Goal: Navigation & Orientation: Find specific page/section

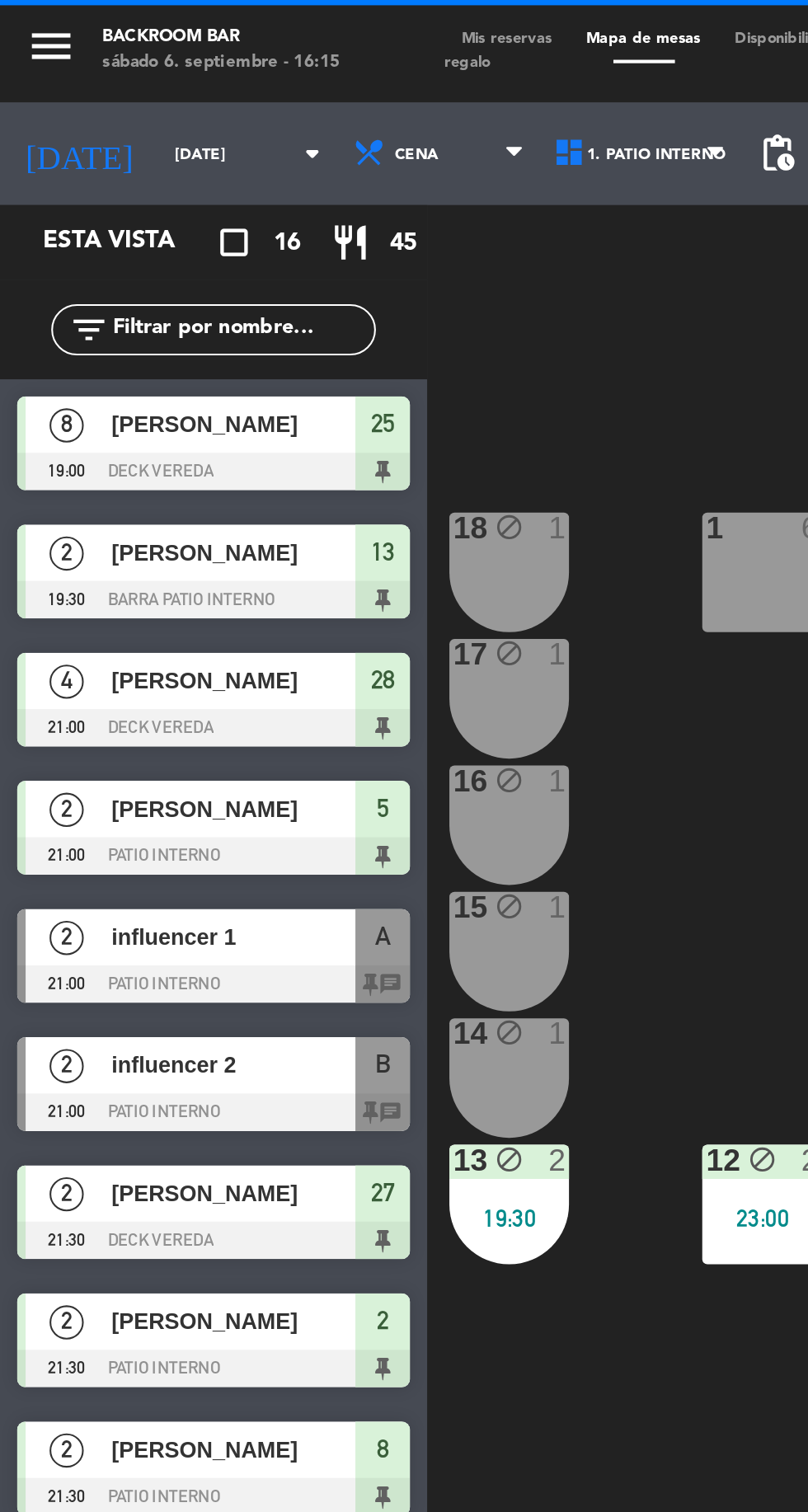
click at [117, 73] on input "[DATE]" at bounding box center [128, 74] width 104 height 26
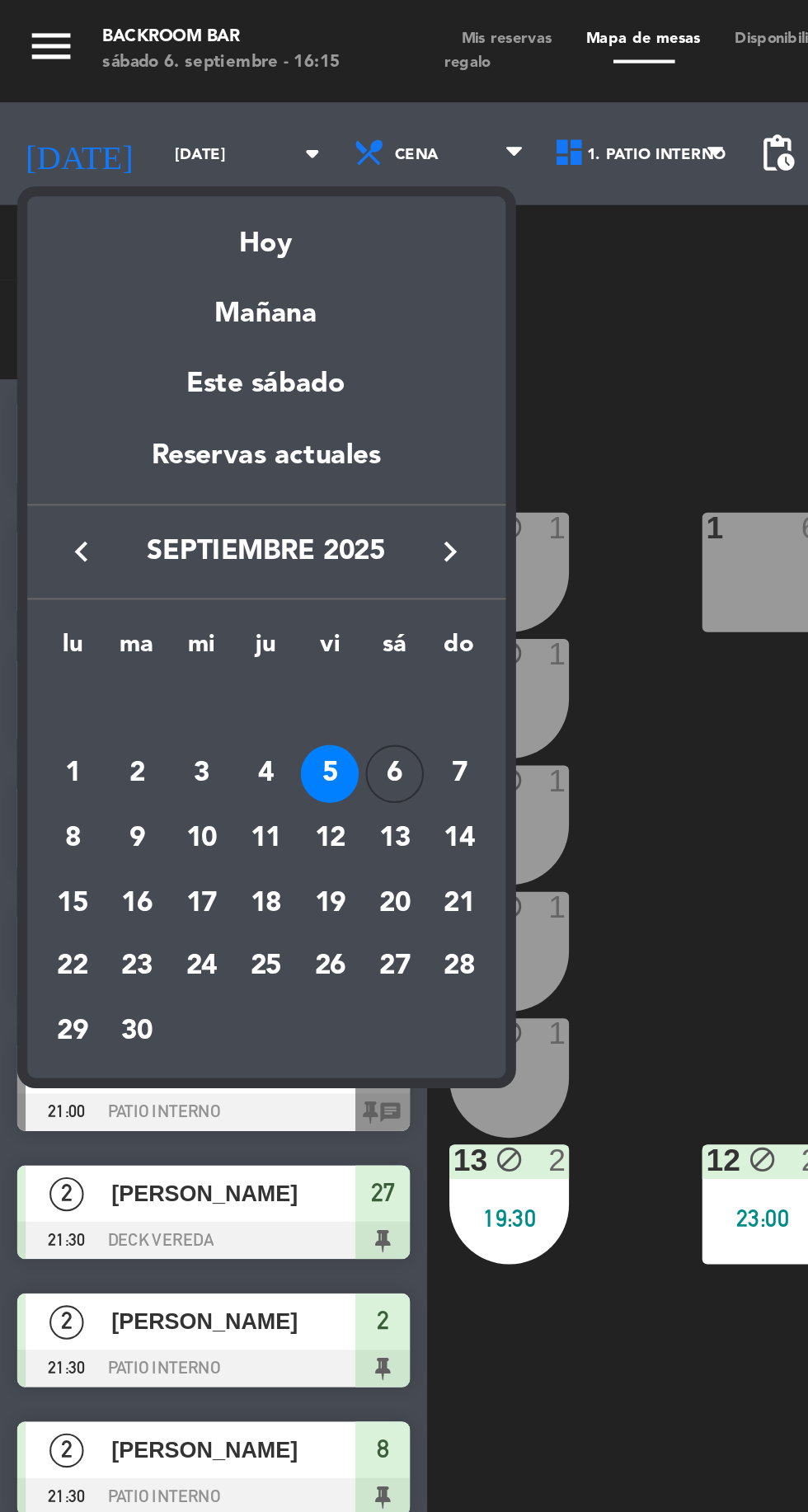
click at [193, 372] on div "6" at bounding box center [191, 373] width 28 height 28
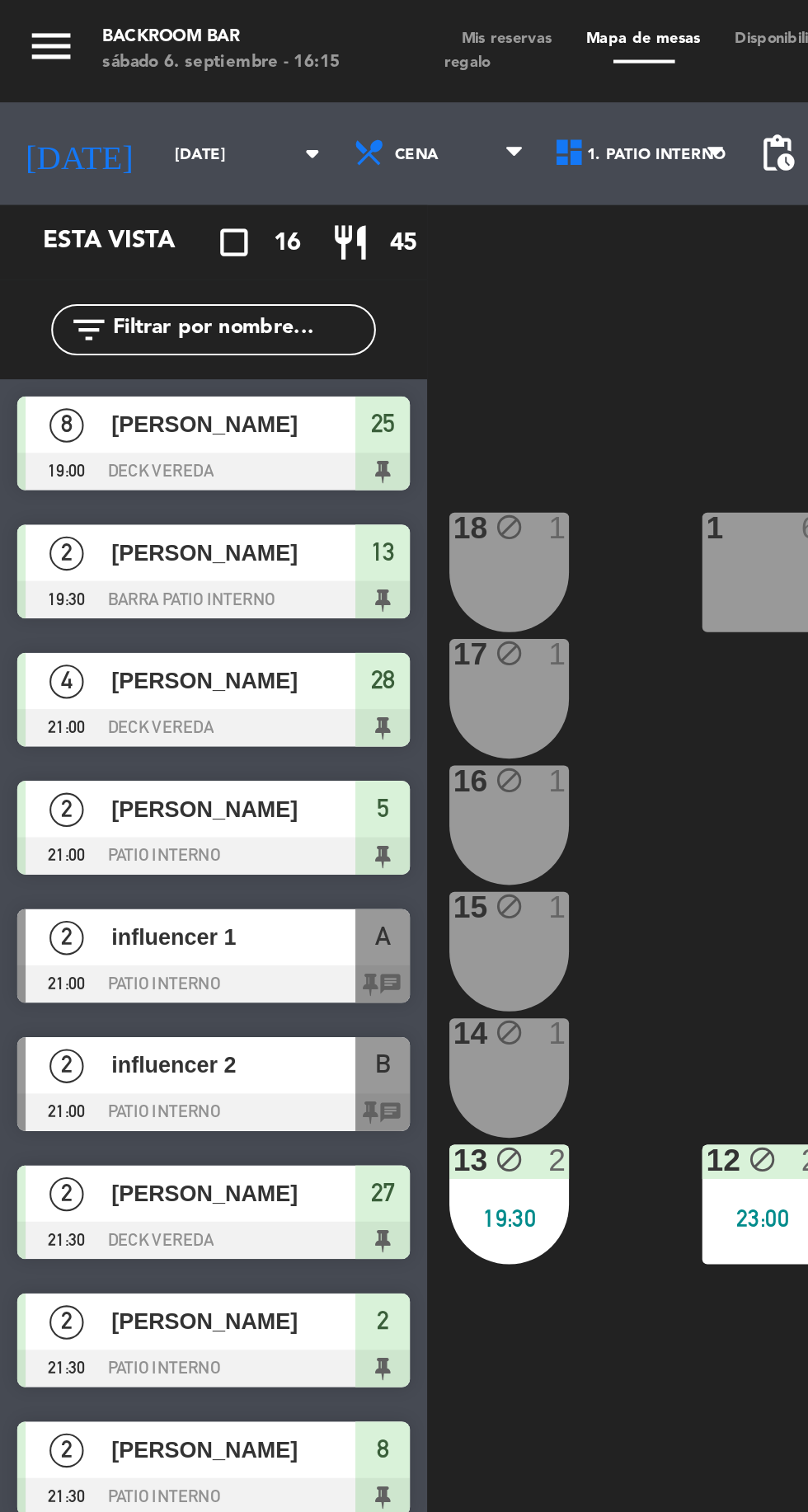
type input "[DATE]"
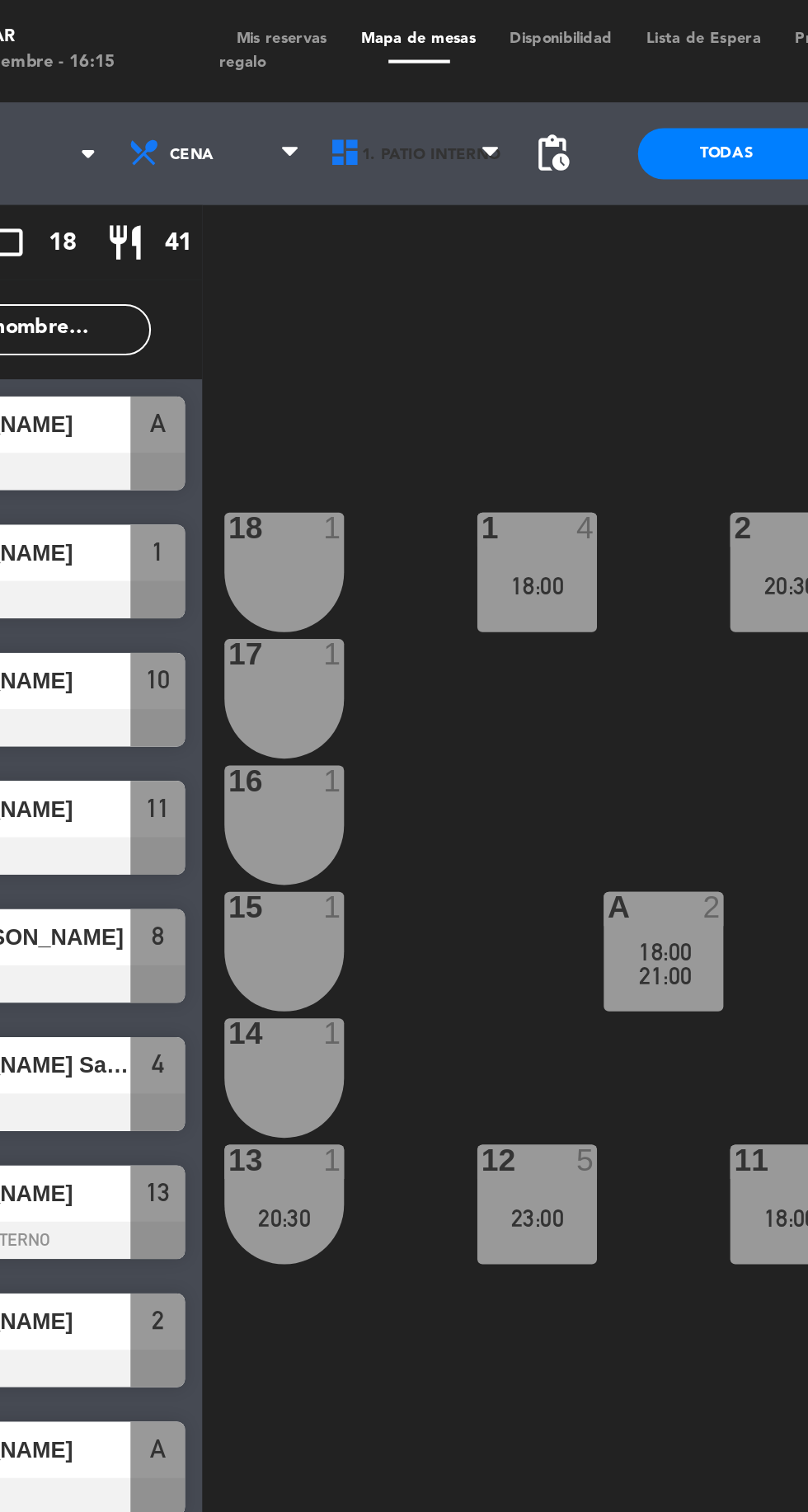
click at [309, 72] on span "1. PATIO INTERNO" at bounding box center [317, 74] width 67 height 9
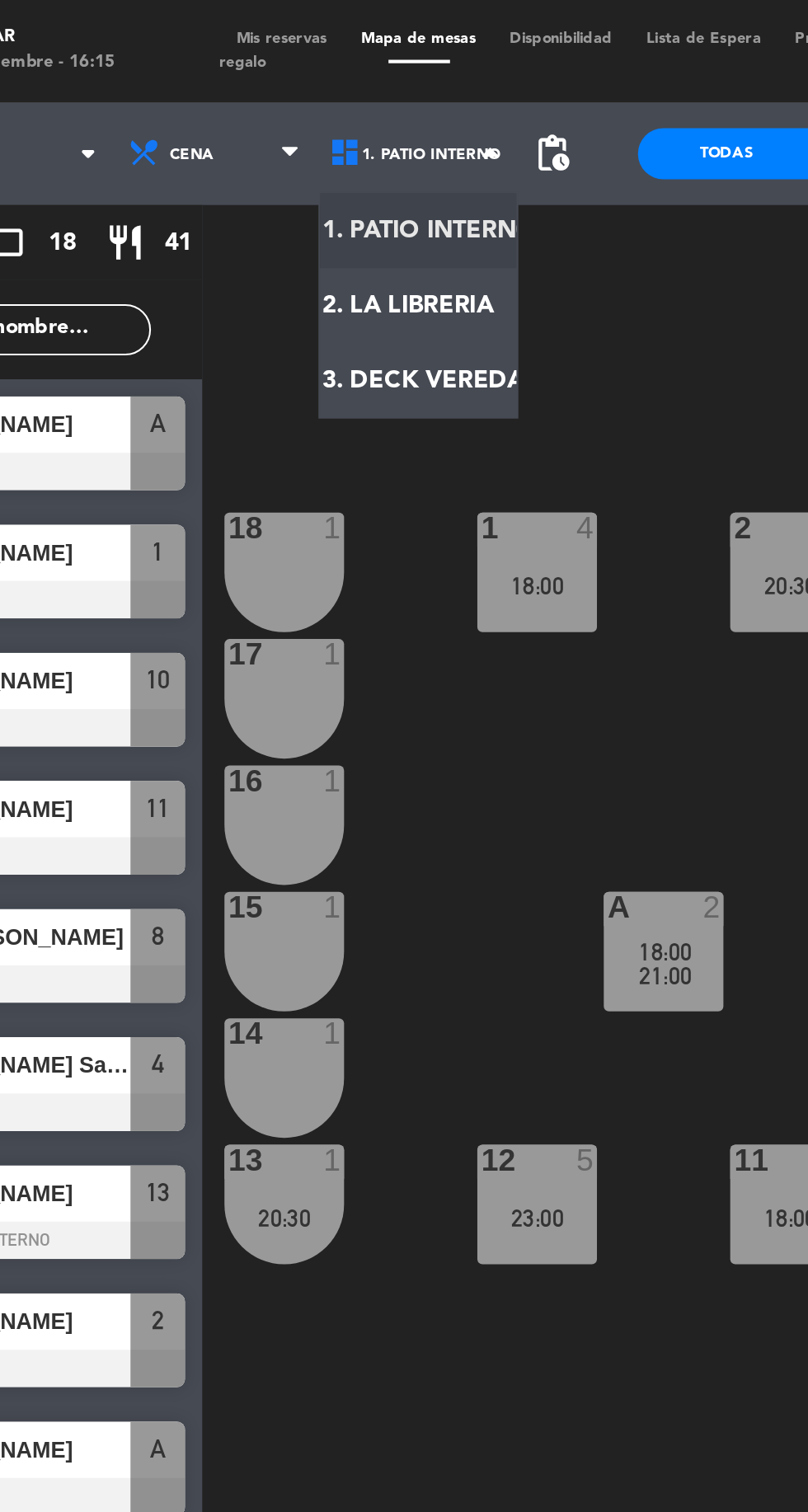
click at [339, 181] on ng-component "menu Backroom Bar [DATE] 6. septiembre - 16:15 Mis reservas Mapa de mesas Dispo…" at bounding box center [404, 754] width 808 height 1509
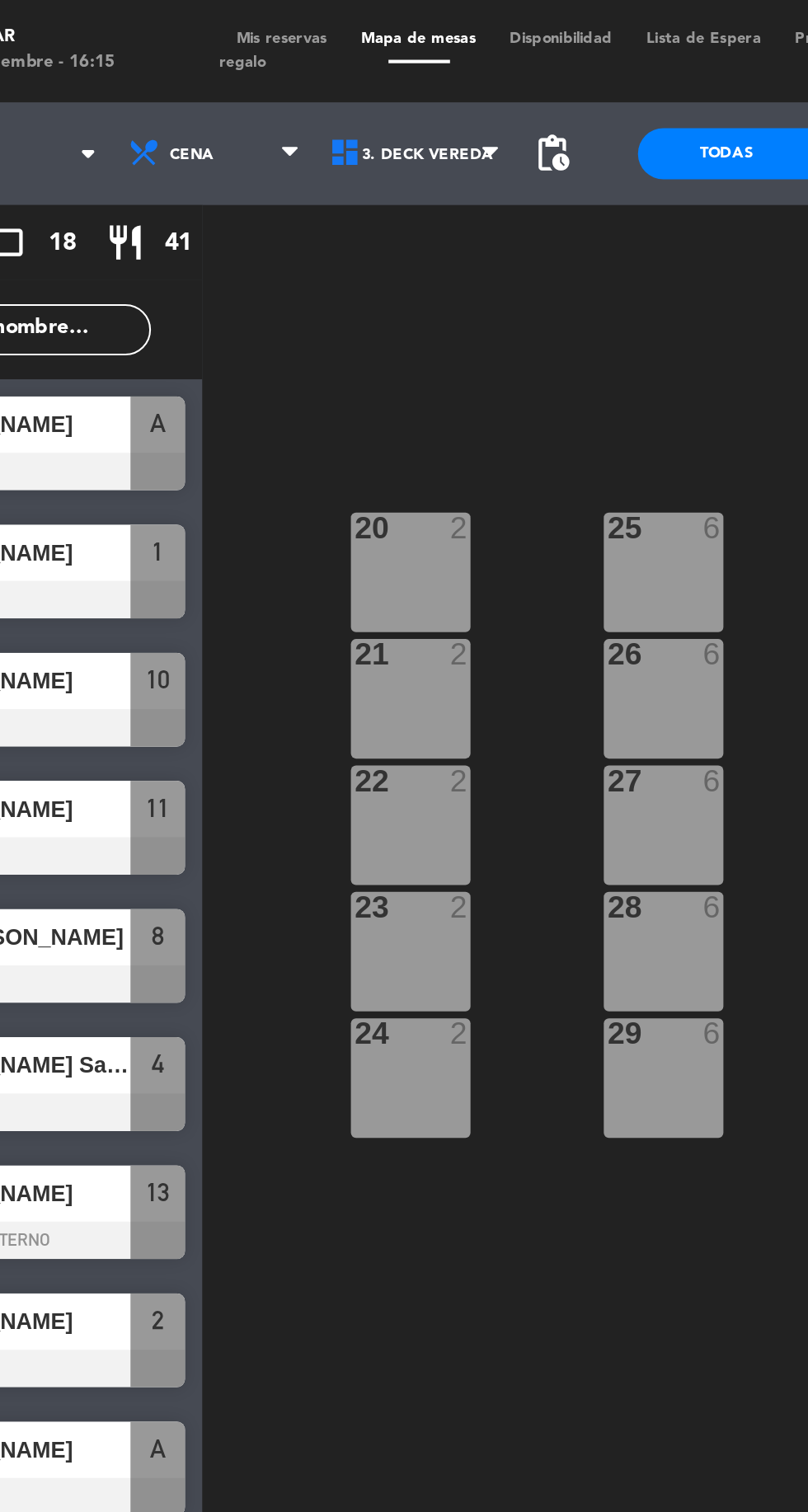
click at [319, 70] on span "3. DECK VEREDA" at bounding box center [315, 74] width 63 height 9
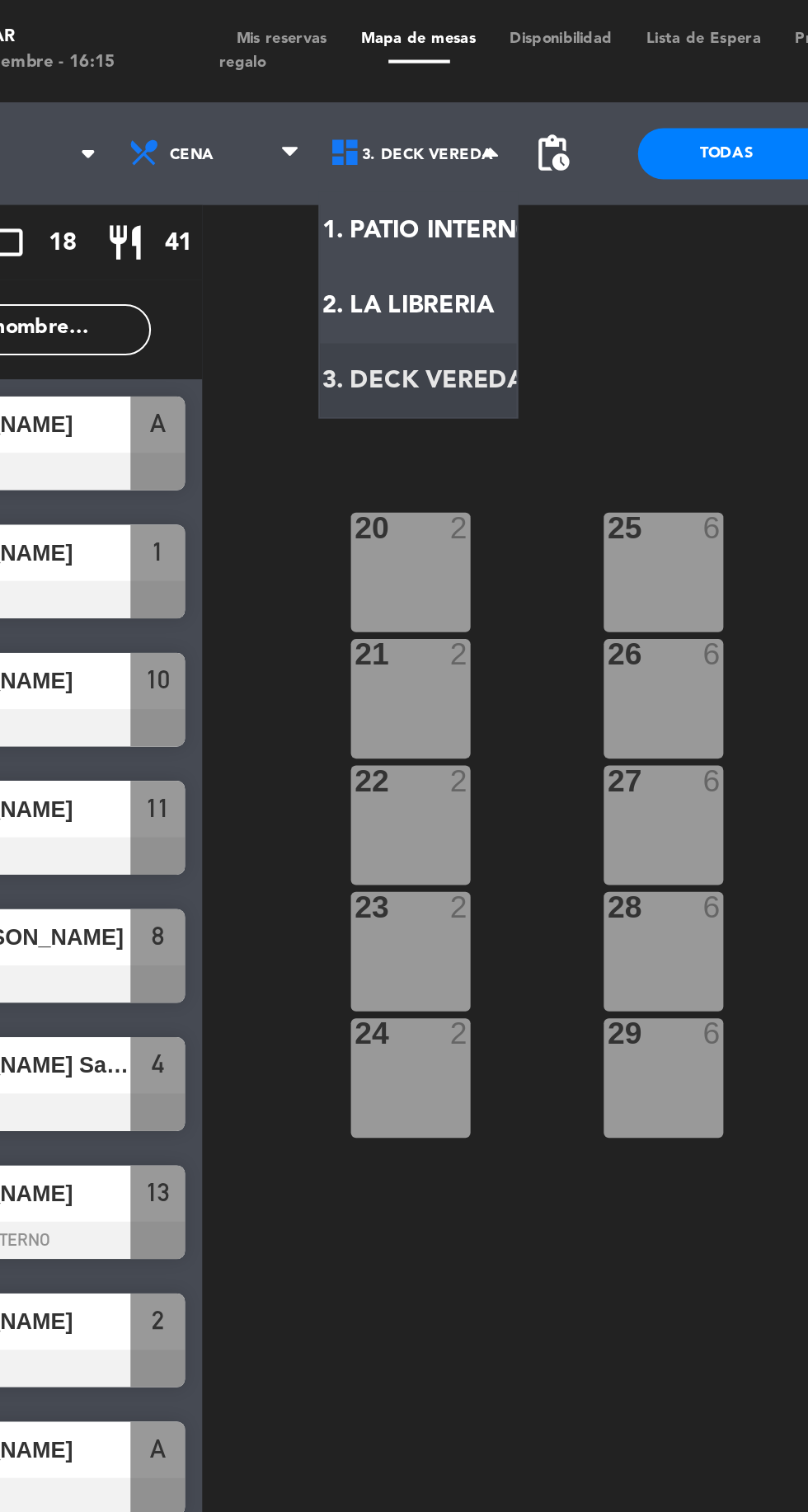
click at [324, 108] on ng-component "menu Backroom Bar [DATE] 6. septiembre - 16:15 Mis reservas Mapa de mesas Dispo…" at bounding box center [404, 754] width 808 height 1509
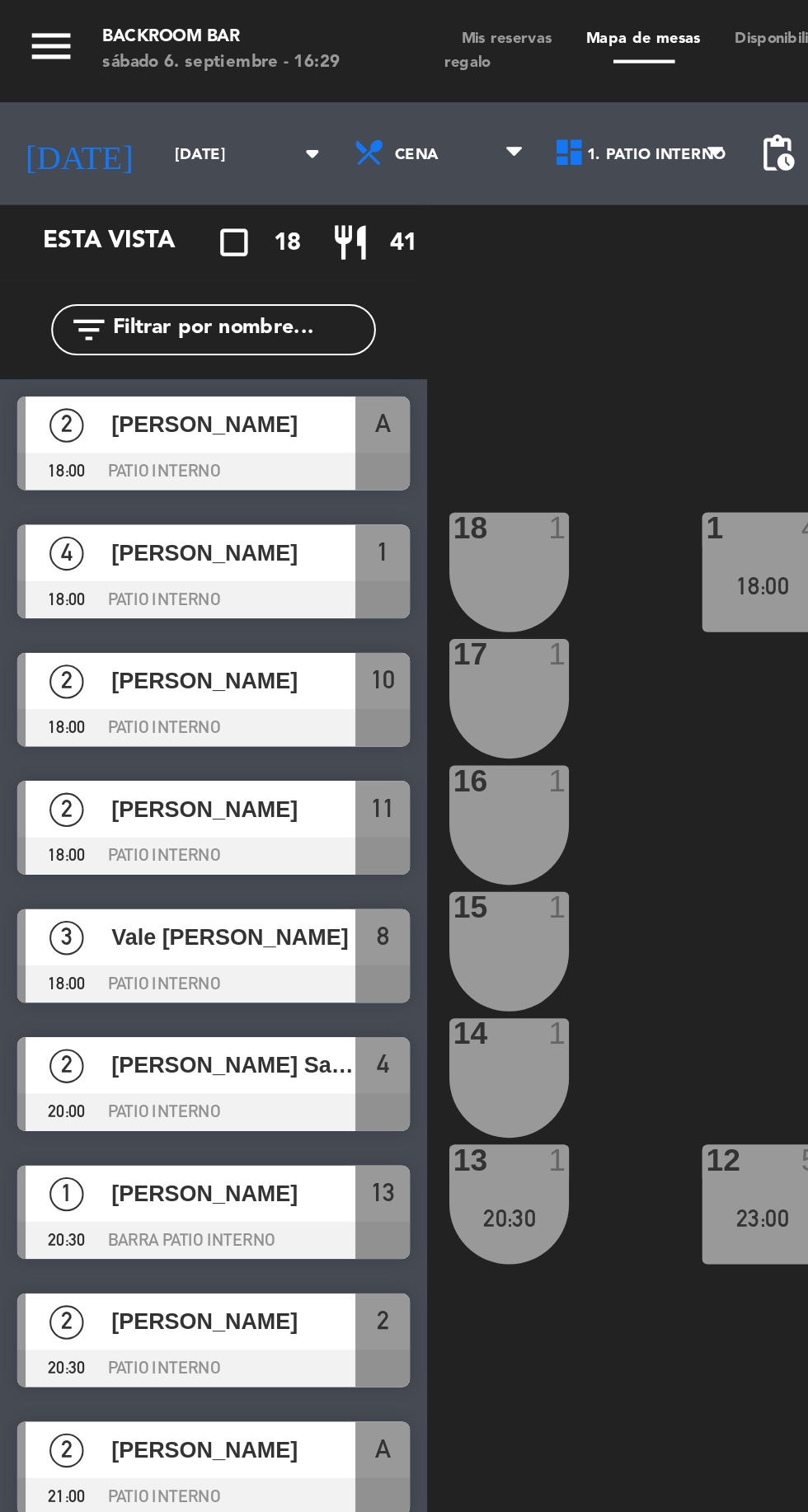
click at [253, 18] on span "Mis reservas" at bounding box center [244, 18] width 60 height 8
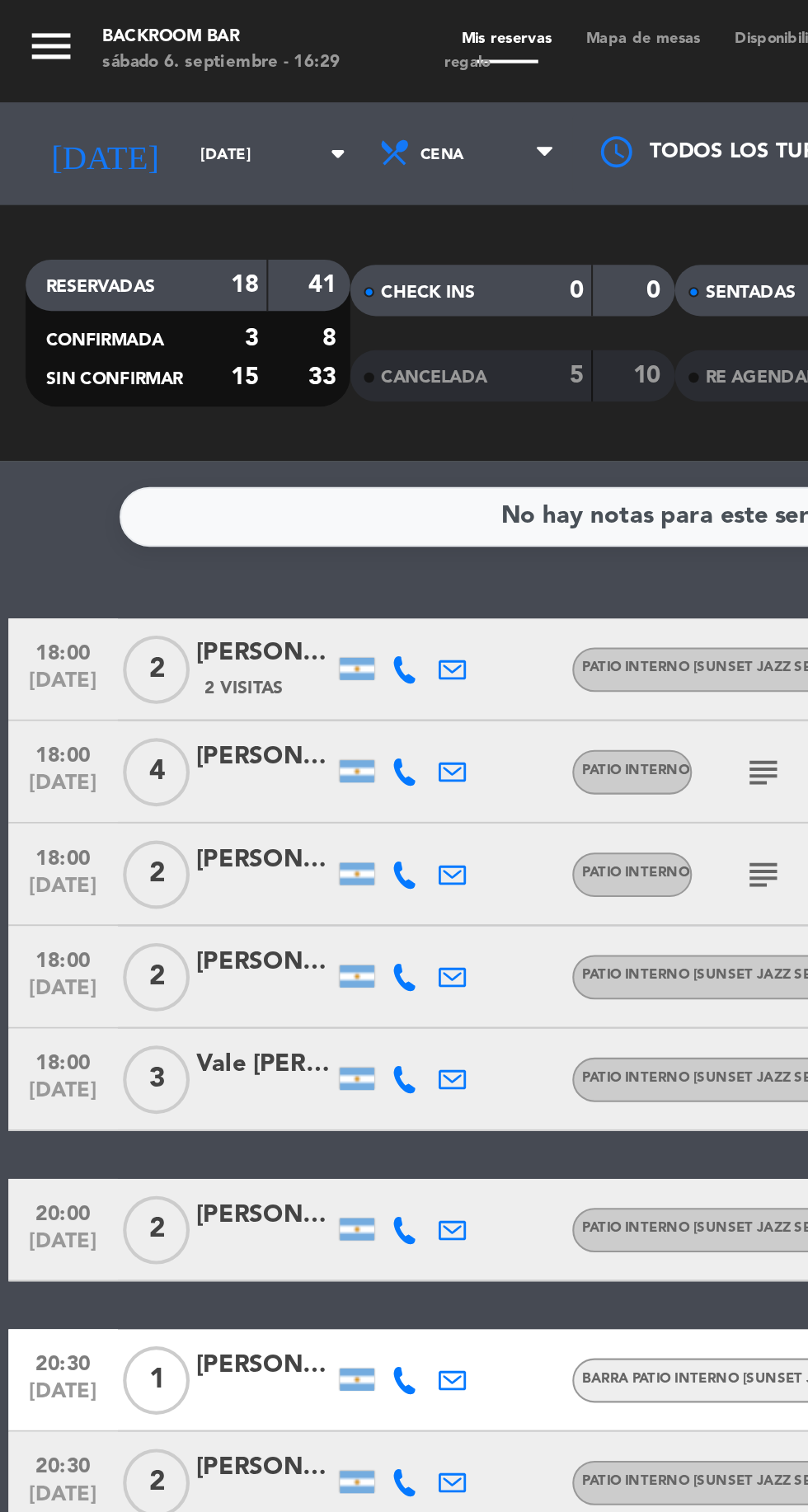
click at [312, 18] on span "Mapa de mesas" at bounding box center [310, 18] width 72 height 8
